Goal: Task Accomplishment & Management: Manage account settings

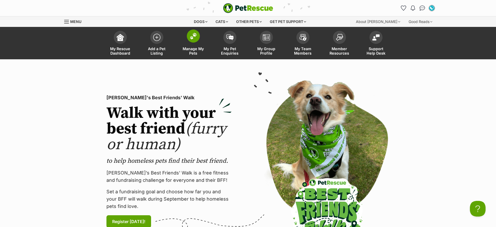
click at [194, 35] on img at bounding box center [193, 36] width 7 height 7
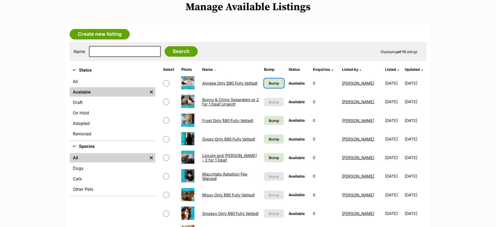
click at [271, 85] on span "Bump" at bounding box center [274, 82] width 10 height 5
click at [272, 120] on span "Bump" at bounding box center [274, 120] width 10 height 5
click at [276, 139] on span "Bump" at bounding box center [274, 138] width 10 height 5
click at [273, 157] on span "Bump" at bounding box center [274, 157] width 10 height 5
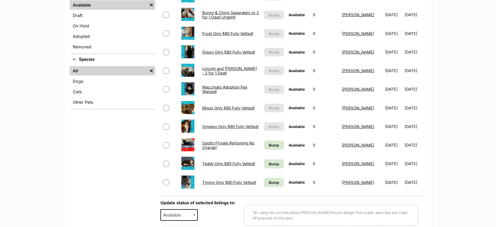
scroll to position [163, 0]
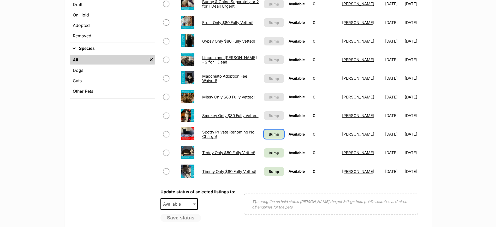
click at [264, 132] on link "Bump" at bounding box center [274, 133] width 20 height 9
click at [271, 152] on span "Bump" at bounding box center [274, 152] width 10 height 5
click at [270, 169] on span "Bump" at bounding box center [274, 171] width 10 height 5
click at [275, 138] on link "Bump" at bounding box center [274, 133] width 20 height 9
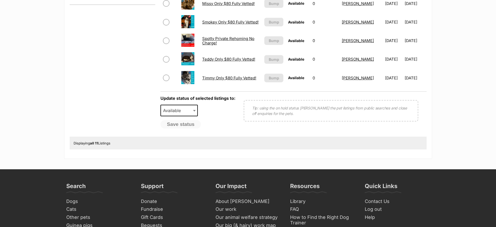
scroll to position [196, 0]
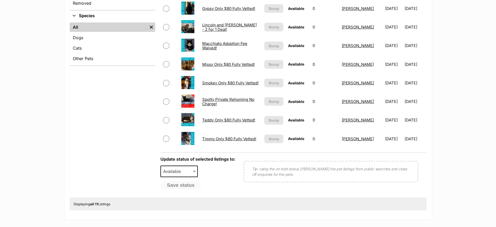
click at [166, 83] on input "checkbox" at bounding box center [166, 83] width 6 height 6
checkbox input "true"
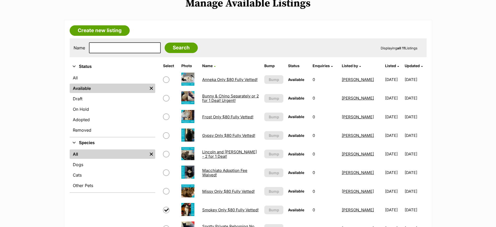
scroll to position [65, 0]
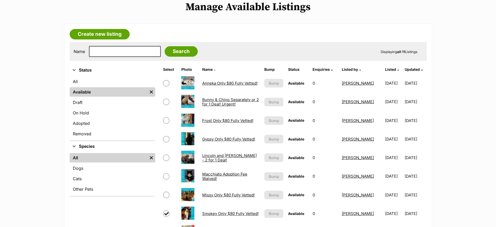
click at [167, 100] on input "checkbox" at bounding box center [166, 102] width 6 height 6
checkbox input "true"
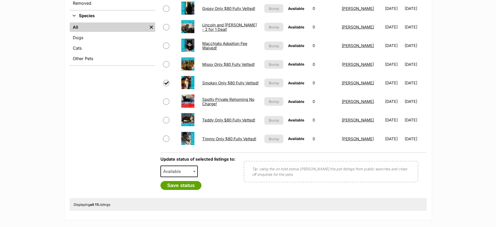
scroll to position [293, 0]
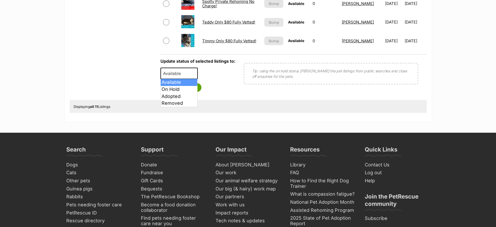
click at [181, 76] on span "Available" at bounding box center [173, 73] width 25 height 7
select select "rehomed"
click at [181, 88] on button "Save status" at bounding box center [180, 87] width 41 height 9
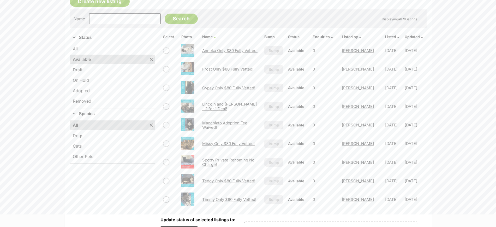
scroll to position [0, 0]
